Goal: Information Seeking & Learning: Compare options

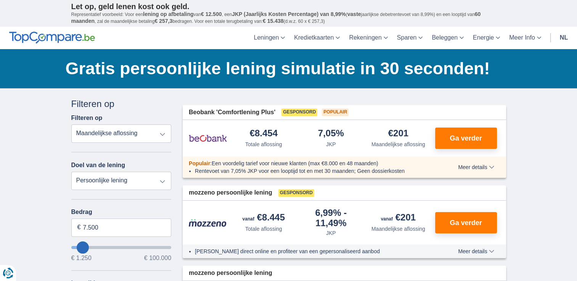
click at [77, 246] on input "wantToBorrow" at bounding box center [121, 247] width 100 height 3
type input "1.250"
type input "1250"
select select "24"
type input "1250"
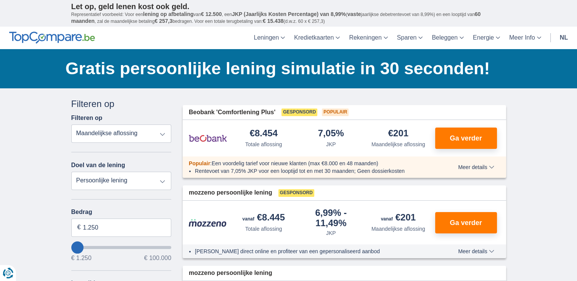
click at [76, 246] on input "wantToBorrow" at bounding box center [121, 247] width 100 height 3
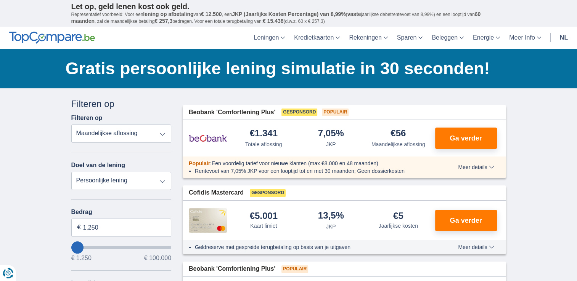
type input "8.250"
type input "8250"
select select "48"
type input "8250"
click at [83, 246] on input "wantToBorrow" at bounding box center [121, 247] width 100 height 3
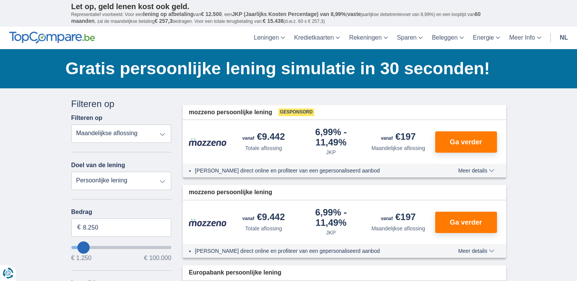
type input "6.250"
type input "6250"
select select "42"
type input "7.250"
type input "7250"
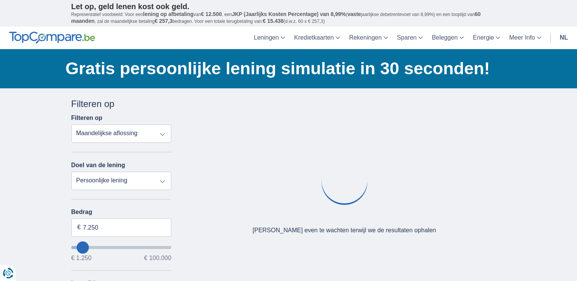
type input "6.250"
type input "6250"
type input "5.250"
type input "5250"
select select "36"
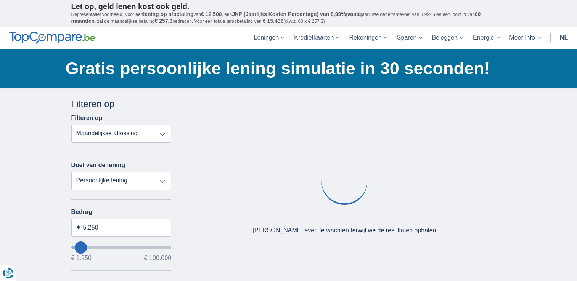
type input "4250"
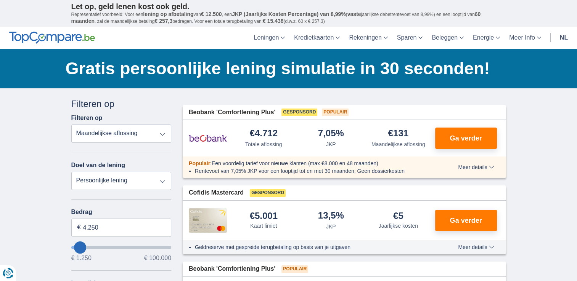
type input "8.250"
type input "8250"
select select "48"
type input "9250"
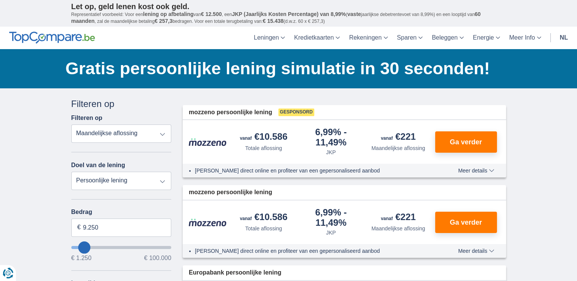
type input "8.250"
type input "6250"
type input "6.250"
select select "42"
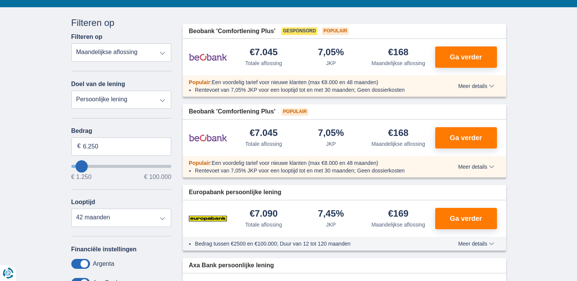
scroll to position [84, 0]
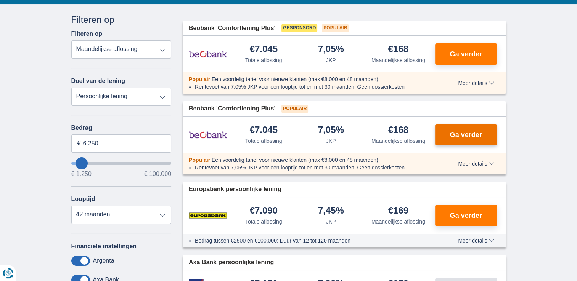
click at [478, 135] on span "Ga verder" at bounding box center [465, 135] width 32 height 7
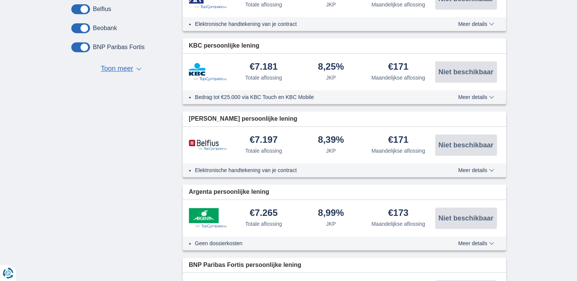
scroll to position [377, 0]
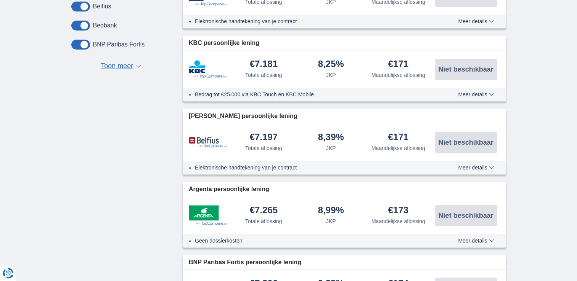
click at [75, 3] on span at bounding box center [80, 7] width 19 height 10
click at [0, 0] on input "checkbox" at bounding box center [0, 0] width 0 height 0
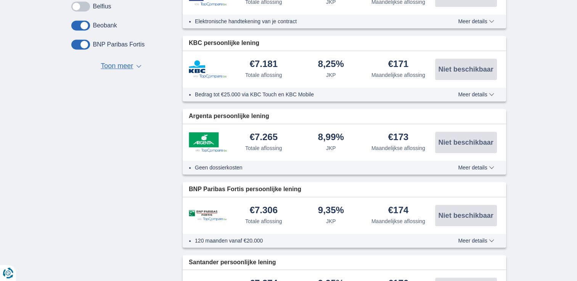
click at [90, 5] on div "Belfius" at bounding box center [121, 7] width 100 height 10
click at [87, 5] on span at bounding box center [80, 7] width 19 height 10
click at [0, 0] on input "checkbox" at bounding box center [0, 0] width 0 height 0
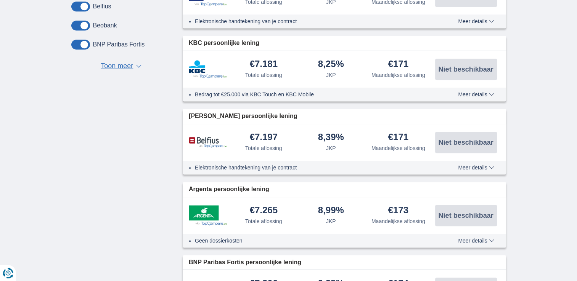
click at [491, 165] on span "Meer details" at bounding box center [476, 167] width 36 height 5
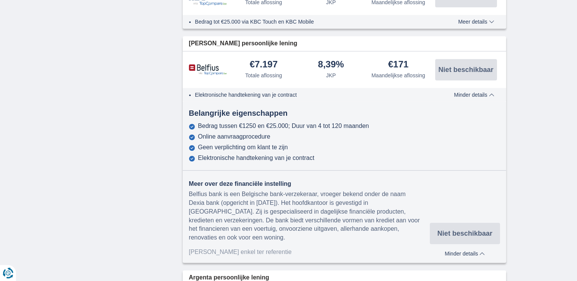
scroll to position [573, 0]
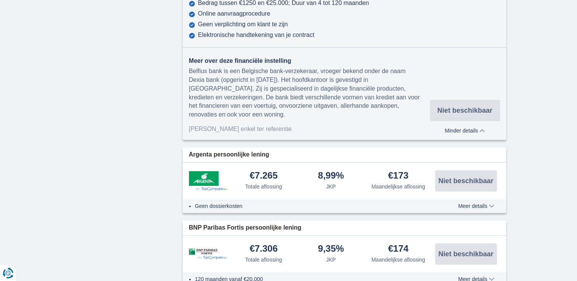
click at [485, 128] on button "Meer details Minder details" at bounding box center [465, 129] width 70 height 9
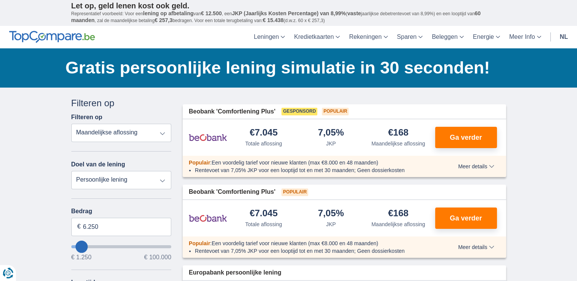
scroll to position [0, 0]
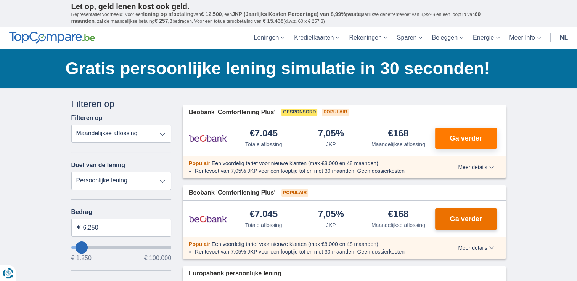
click at [465, 217] on span "Ga verder" at bounding box center [465, 219] width 32 height 7
